Goal: Task Accomplishment & Management: Complete application form

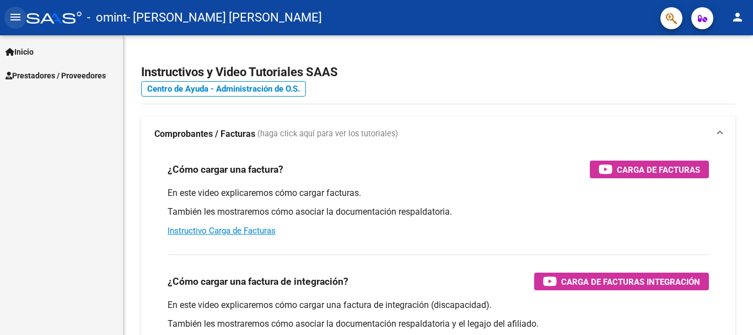
click at [14, 17] on mat-icon "menu" at bounding box center [15, 16] width 13 height 13
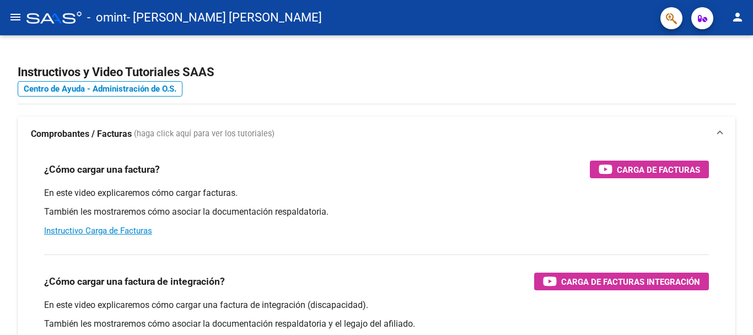
click at [14, 17] on mat-icon "menu" at bounding box center [15, 16] width 13 height 13
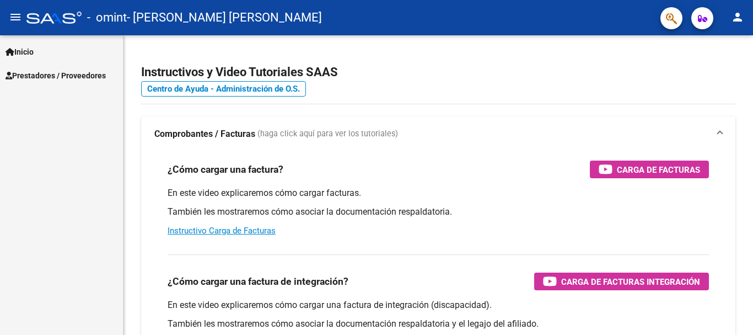
click at [54, 75] on span "Prestadores / Proveedores" at bounding box center [56, 75] width 100 height 12
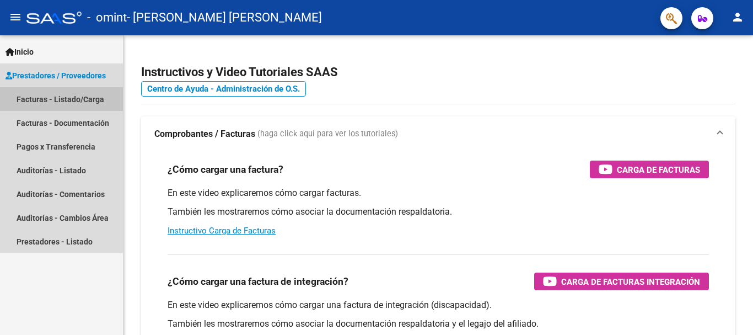
click at [61, 99] on link "Facturas - Listado/Carga" at bounding box center [61, 99] width 123 height 24
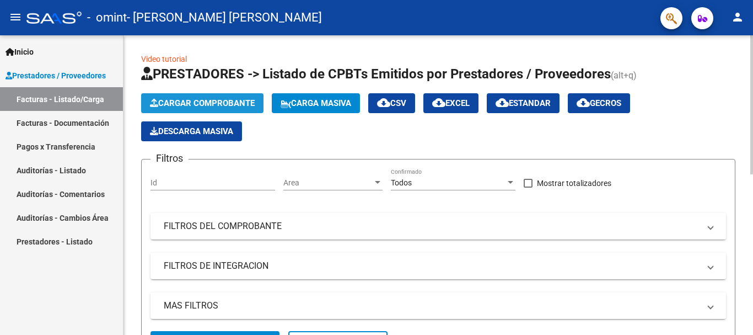
click at [200, 102] on span "Cargar Comprobante" at bounding box center [202, 103] width 105 height 10
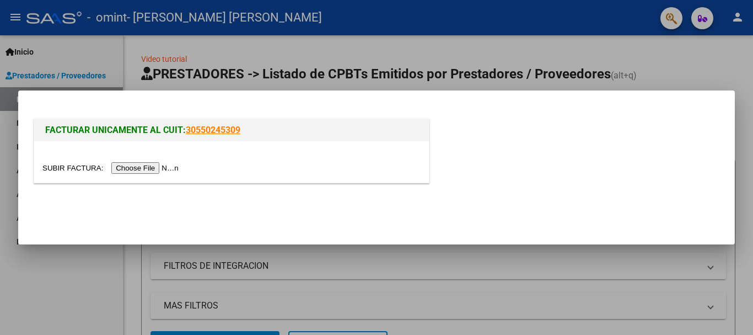
click at [154, 169] on input "file" at bounding box center [111, 168] width 139 height 12
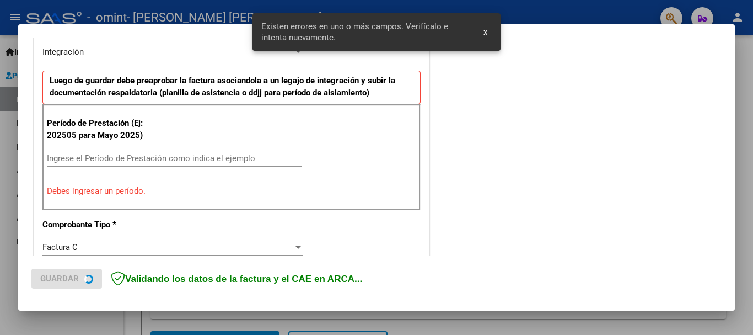
scroll to position [275, 0]
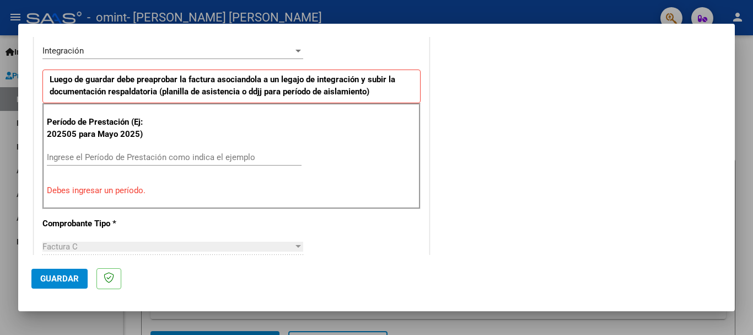
click at [213, 156] on input "Ingrese el Período de Prestación como indica el ejemplo" at bounding box center [174, 157] width 255 height 10
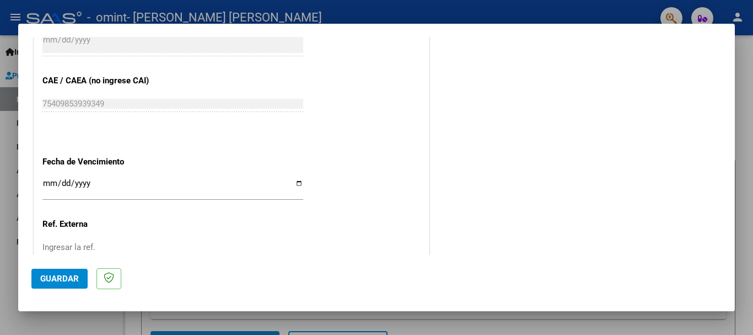
scroll to position [716, 0]
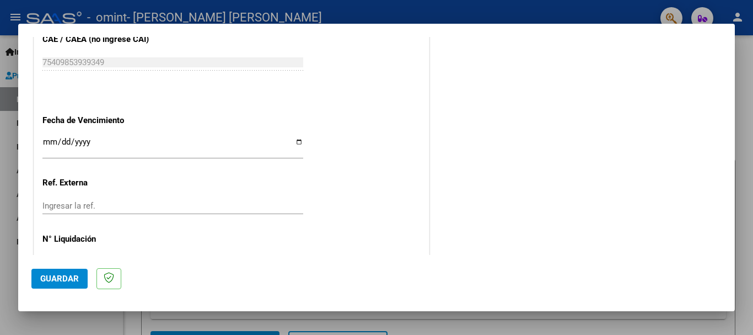
type input "202509"
click at [104, 148] on input "Ingresar la fecha" at bounding box center [172, 146] width 261 height 18
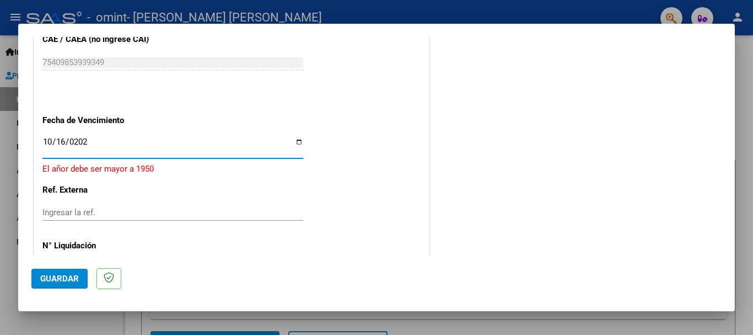
type input "[DATE]"
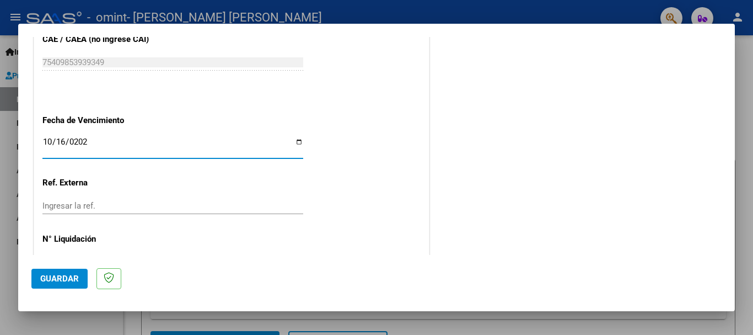
click at [115, 206] on input "Ingresar la ref." at bounding box center [172, 206] width 261 height 10
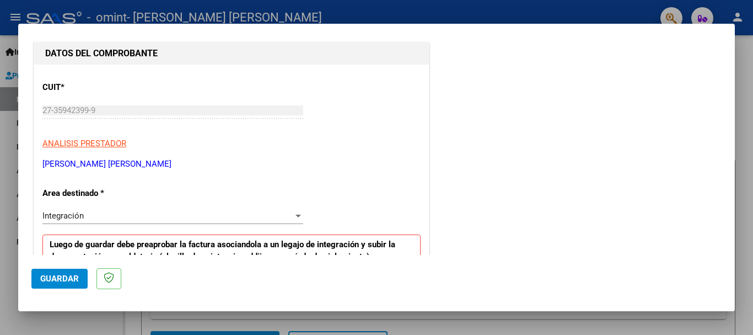
scroll to position [165, 0]
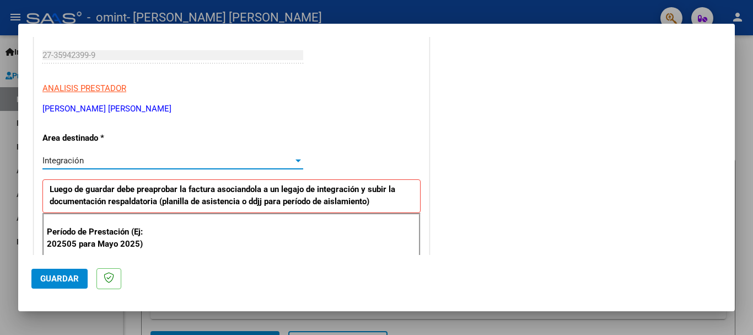
click at [158, 159] on div "Integración" at bounding box center [167, 160] width 251 height 10
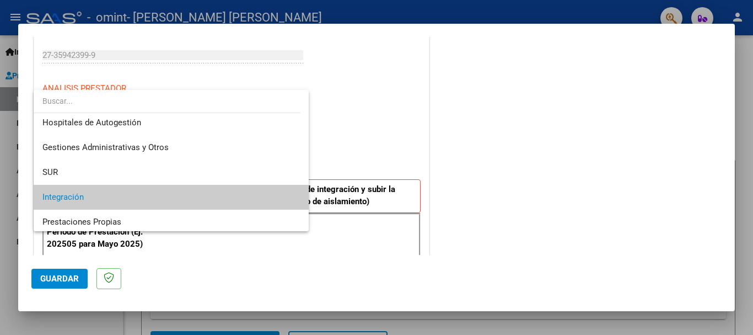
scroll to position [0, 0]
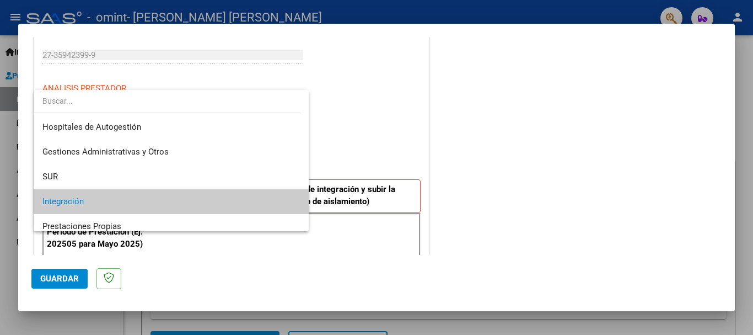
click at [371, 131] on div at bounding box center [376, 167] width 753 height 335
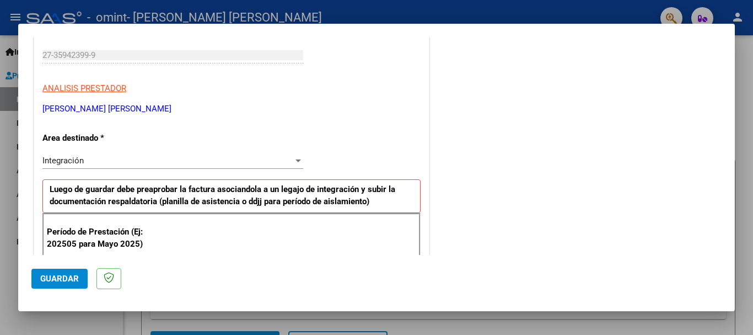
click at [60, 275] on span "Guardar" at bounding box center [59, 278] width 39 height 10
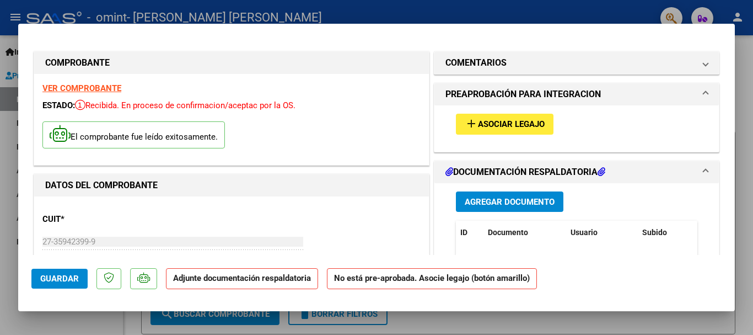
click at [488, 126] on span "Asociar Legajo" at bounding box center [511, 125] width 67 height 10
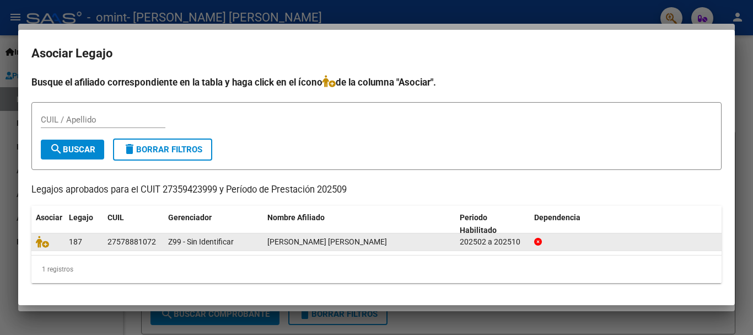
click at [537, 240] on icon at bounding box center [538, 242] width 8 height 8
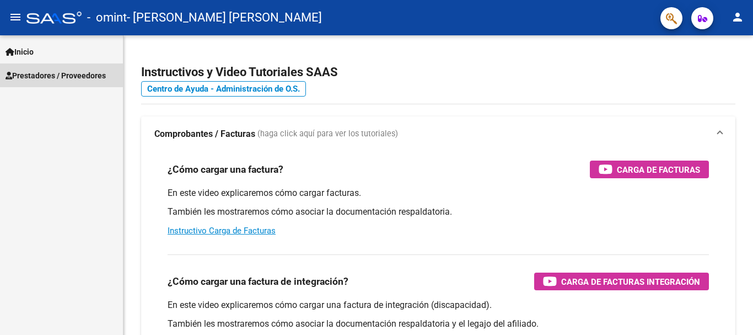
click at [50, 79] on span "Prestadores / Proveedores" at bounding box center [56, 75] width 100 height 12
click at [53, 73] on span "Prestadores / Proveedores" at bounding box center [56, 75] width 100 height 12
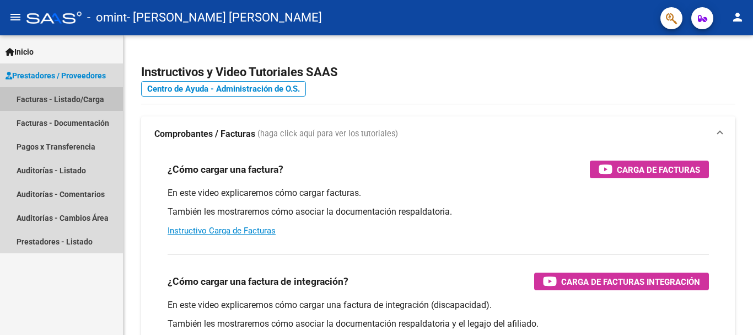
click at [67, 97] on link "Facturas - Listado/Carga" at bounding box center [61, 99] width 123 height 24
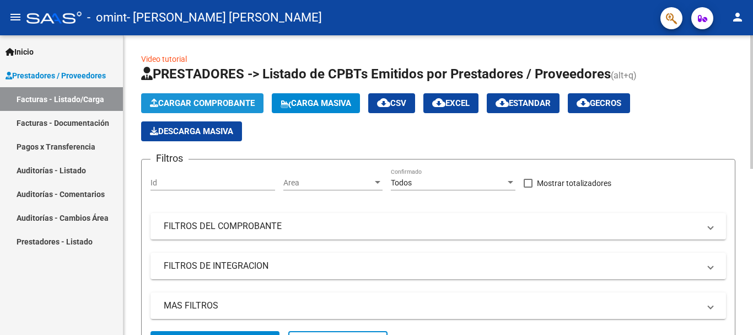
click at [207, 103] on span "Cargar Comprobante" at bounding box center [202, 103] width 105 height 10
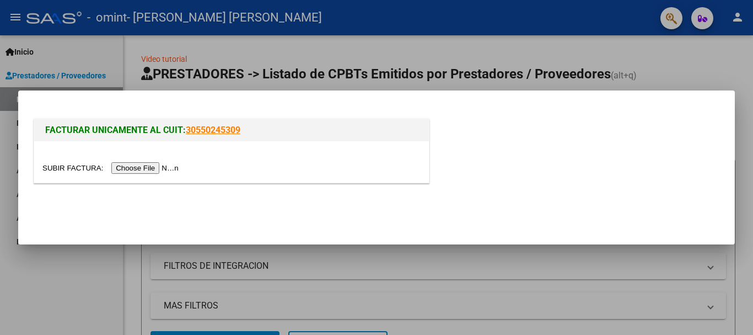
click at [146, 169] on input "file" at bounding box center [111, 168] width 139 height 12
click at [144, 166] on input "file" at bounding box center [111, 168] width 139 height 12
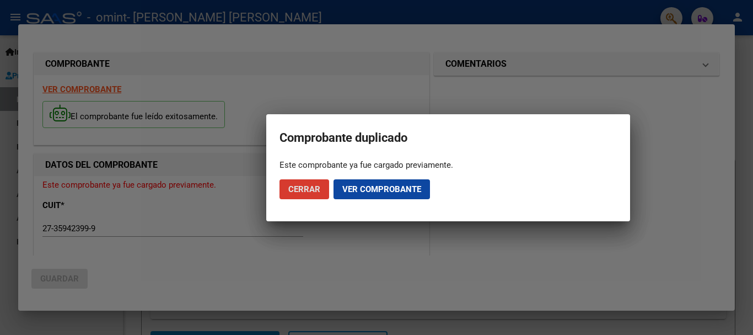
click at [354, 191] on span "Ver comprobante" at bounding box center [381, 189] width 79 height 10
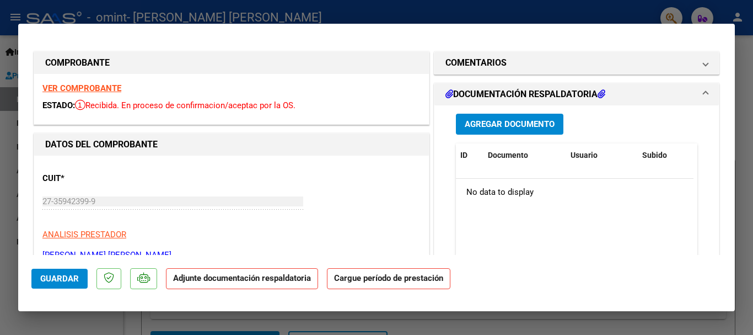
click at [509, 126] on span "Agregar Documento" at bounding box center [510, 125] width 90 height 10
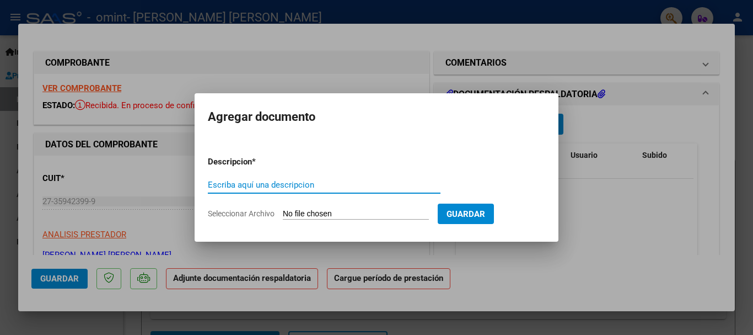
click at [317, 183] on input "Escriba aquí una descripcion" at bounding box center [324, 185] width 233 height 10
type input "Planilla asistencia"
click at [372, 211] on input "Seleccionar Archivo" at bounding box center [356, 214] width 146 height 10
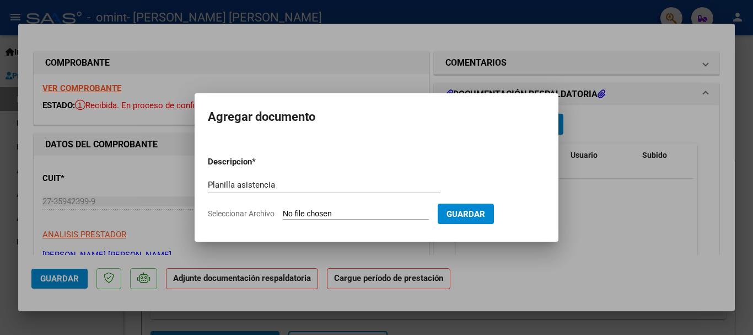
type input "C:\fakepath\[PERSON_NAME]- planilla de septiembre.pdf"
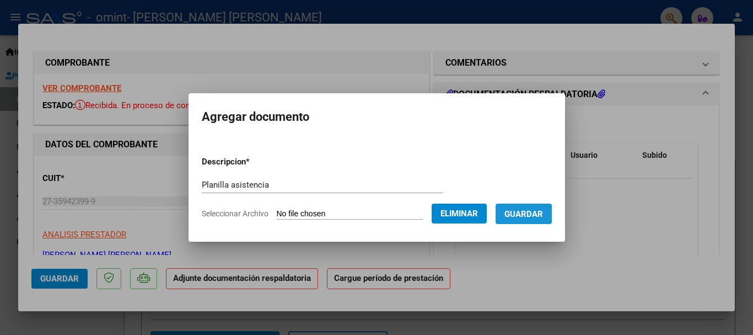
click at [524, 217] on span "Guardar" at bounding box center [523, 214] width 39 height 10
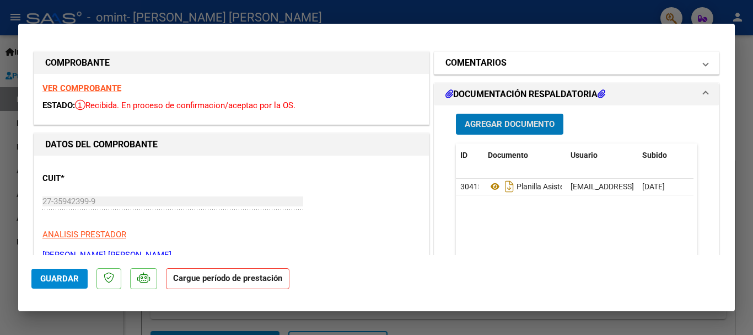
click at [703, 59] on span at bounding box center [705, 62] width 4 height 13
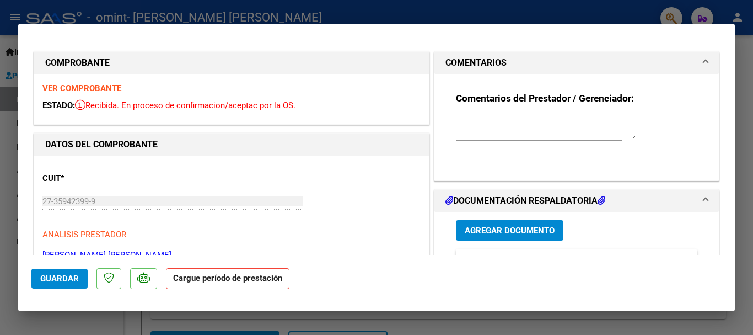
click at [572, 142] on div at bounding box center [539, 132] width 166 height 37
click at [576, 131] on textarea at bounding box center [547, 127] width 182 height 22
click at [524, 126] on textarea at bounding box center [547, 127] width 182 height 22
click at [512, 120] on textarea at bounding box center [547, 127] width 182 height 22
click at [687, 57] on span "COMENTARIOS" at bounding box center [574, 62] width 258 height 13
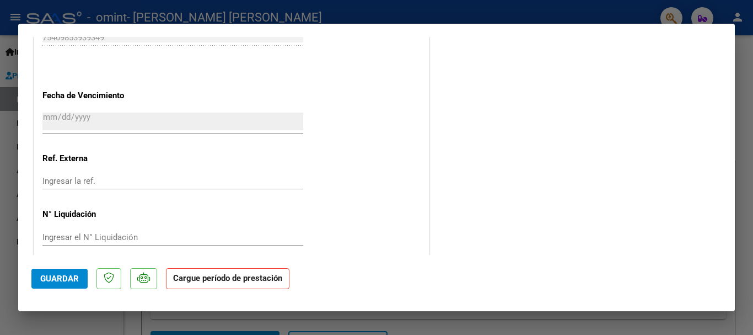
scroll to position [728, 0]
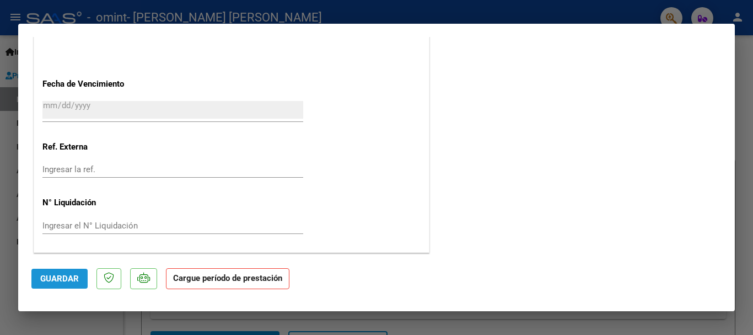
click at [70, 275] on span "Guardar" at bounding box center [59, 278] width 39 height 10
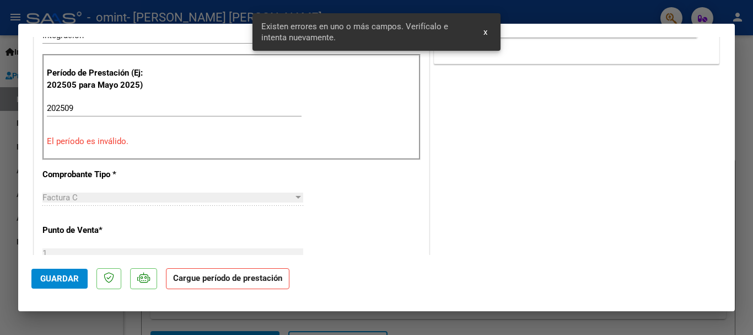
scroll to position [222, 0]
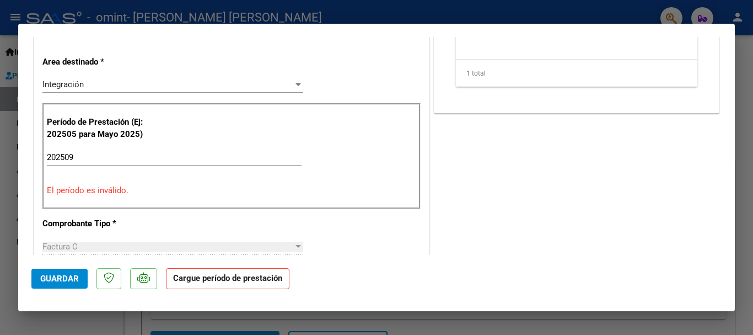
click at [105, 157] on input "202509" at bounding box center [174, 157] width 255 height 10
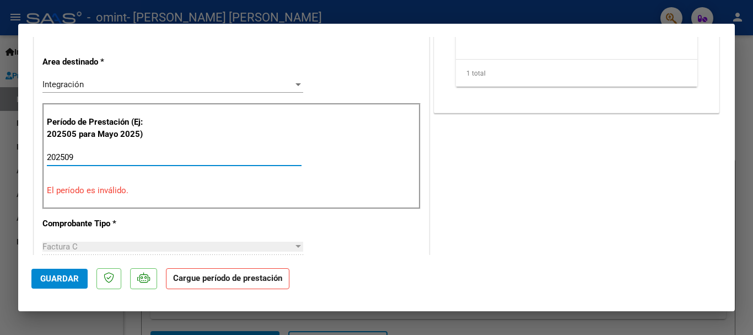
scroll to position [277, 0]
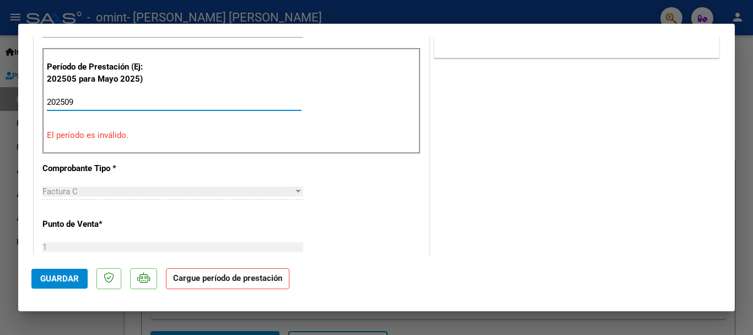
click at [82, 103] on input "202509" at bounding box center [174, 102] width 255 height 10
type input "202509"
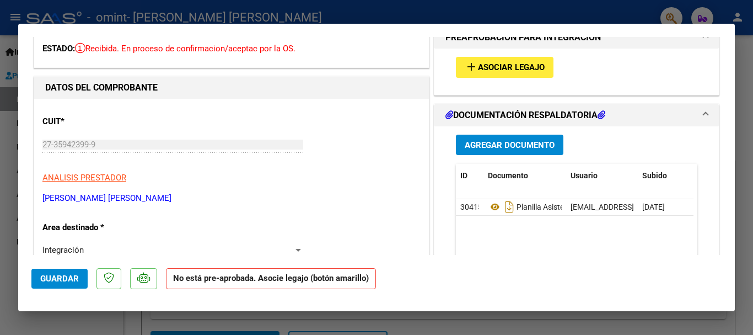
scroll to position [0, 0]
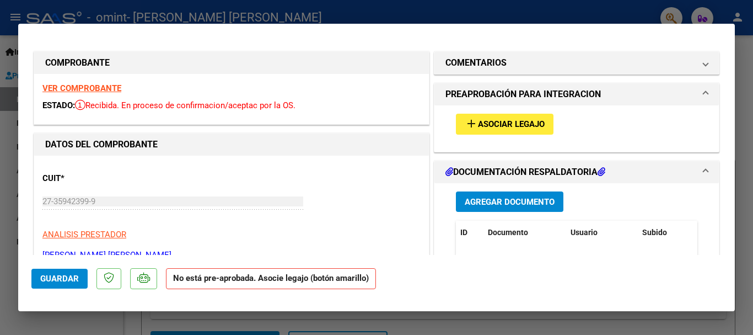
click at [503, 126] on span "Asociar Legajo" at bounding box center [511, 125] width 67 height 10
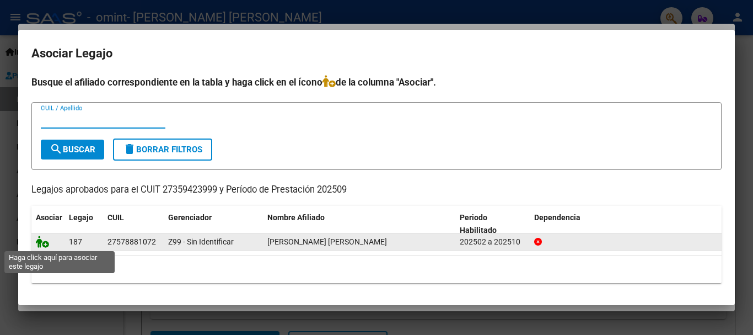
click at [40, 238] on icon at bounding box center [42, 241] width 13 height 12
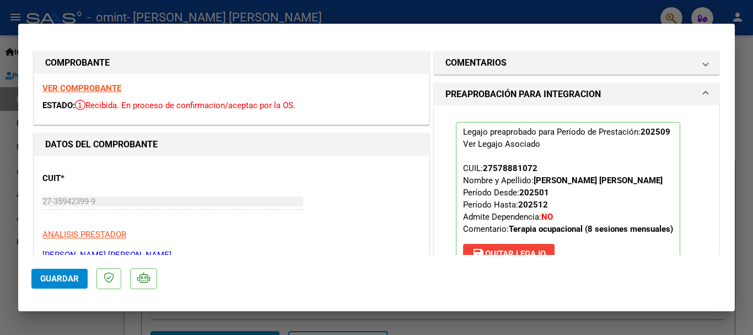
click at [60, 274] on span "Guardar" at bounding box center [59, 278] width 39 height 10
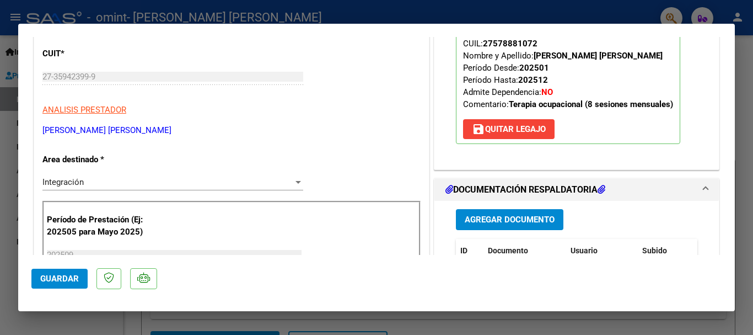
scroll to position [386, 0]
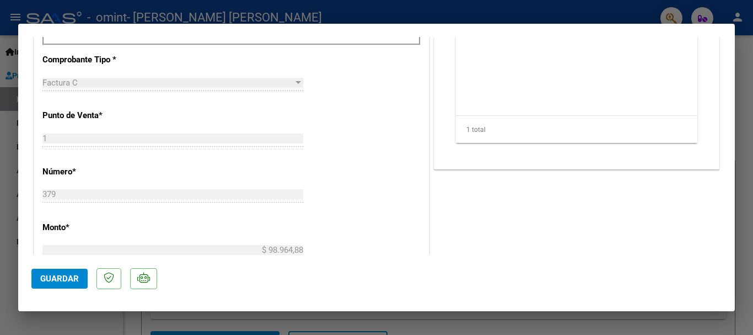
click at [463, 322] on div at bounding box center [376, 167] width 753 height 335
type input "$ 0,00"
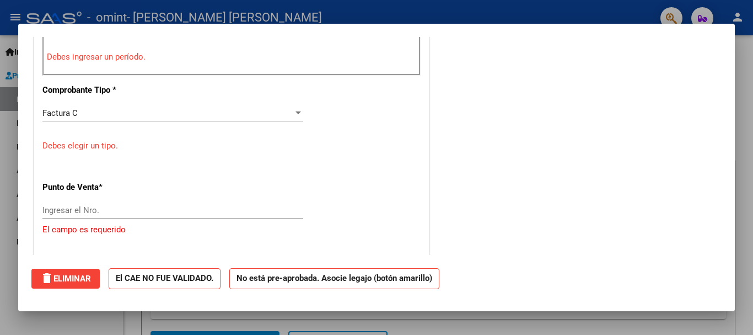
scroll to position [416, 0]
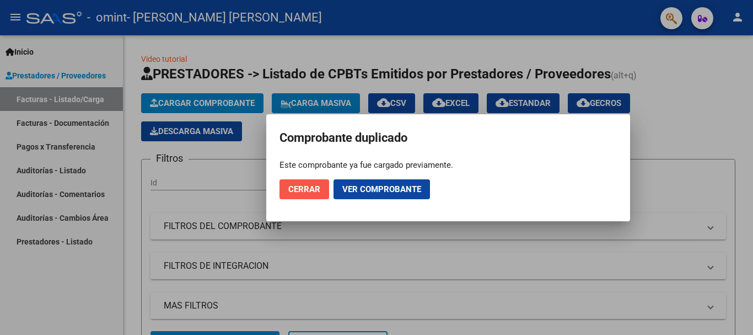
click at [303, 186] on span "Cerrar" at bounding box center [304, 189] width 32 height 10
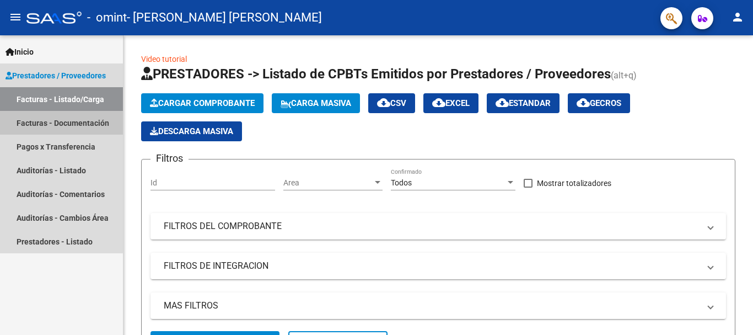
click at [61, 127] on link "Facturas - Documentación" at bounding box center [61, 123] width 123 height 24
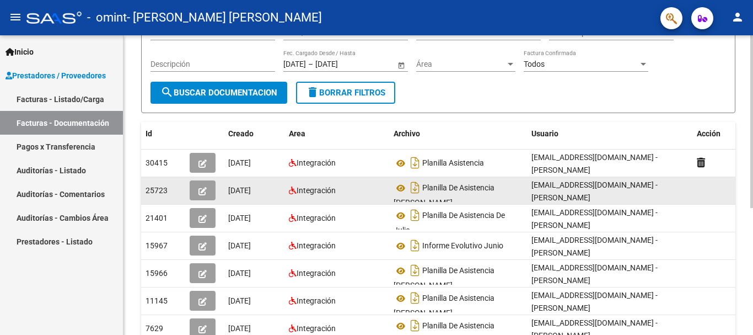
scroll to position [110, 0]
